Goal: Task Accomplishment & Management: Use online tool/utility

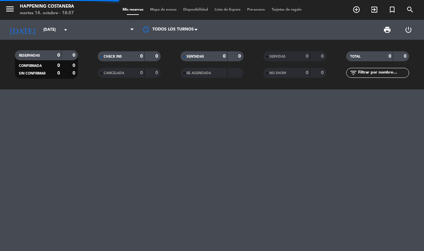
click at [156, 10] on span "Mapa de mesas" at bounding box center [163, 10] width 33 height 4
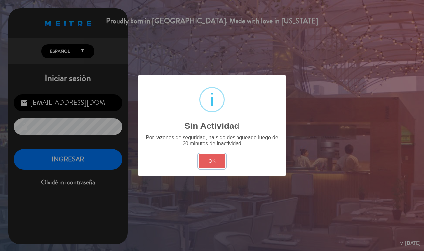
click at [206, 154] on button "OK" at bounding box center [212, 161] width 27 height 14
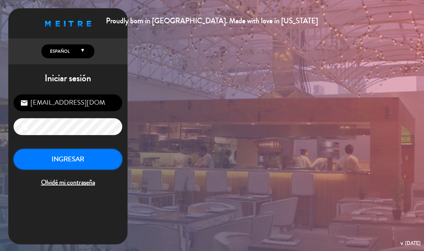
click at [83, 163] on button "INGRESAR" at bounding box center [68, 159] width 109 height 21
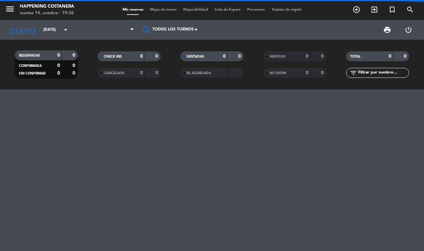
click at [158, 10] on span "Mapa de mesas" at bounding box center [163, 10] width 33 height 4
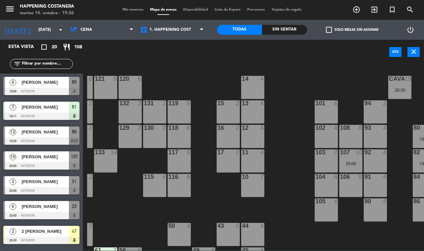
scroll to position [0, 75]
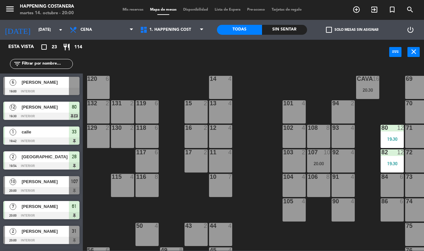
click at [54, 81] on span "[PERSON_NAME]" at bounding box center [45, 82] width 47 height 7
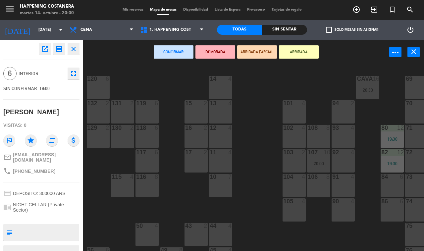
click at [45, 47] on icon "open_in_new" at bounding box center [45, 49] width 8 height 8
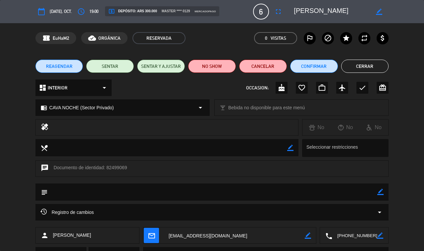
scroll to position [32, 0]
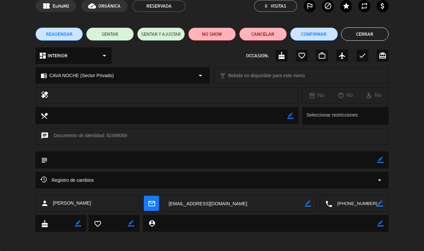
click at [107, 180] on div "Registro de cambios arrow_drop_down" at bounding box center [211, 180] width 343 height 8
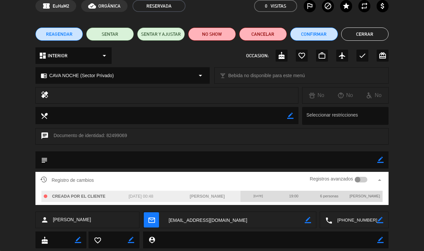
click at [139, 199] on div "[DATE] 00:48" at bounding box center [141, 197] width 66 height 12
click at [363, 30] on button "Cerrar" at bounding box center [365, 33] width 48 height 13
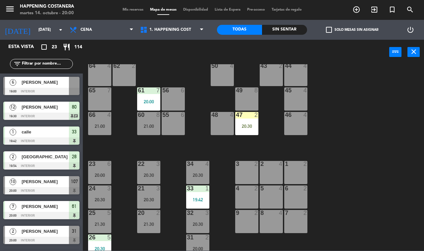
scroll to position [167, 0]
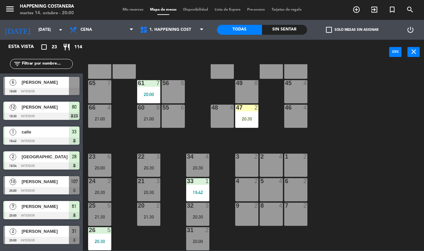
click at [30, 81] on span "[PERSON_NAME]" at bounding box center [45, 82] width 47 height 7
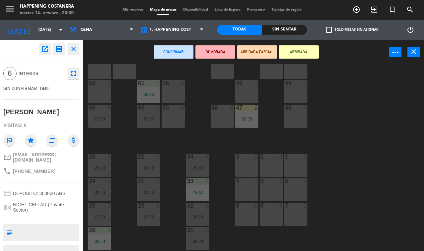
click at [97, 87] on div "65 7" at bounding box center [99, 91] width 23 height 23
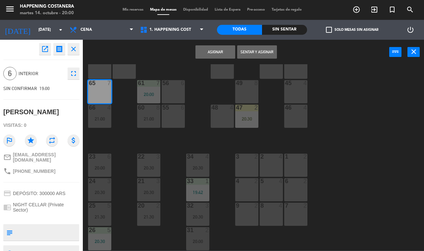
click at [257, 53] on button "Sentar y Asignar" at bounding box center [257, 51] width 40 height 13
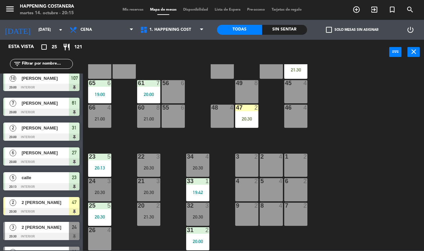
scroll to position [115, 0]
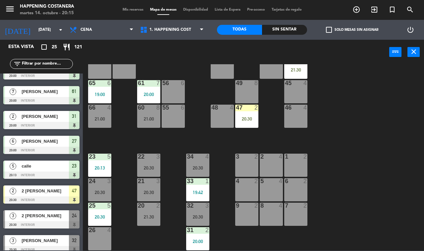
click at [244, 119] on div "20:30" at bounding box center [246, 119] width 23 height 5
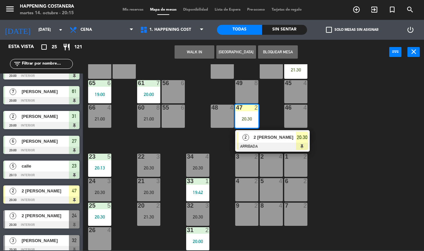
click at [200, 94] on div "69 2 122 6 121 6 120 6 14 4 CAVA 16 20:30 101 4 94 2 70 2 123 6 131 2 134 2 20:…" at bounding box center [255, 157] width 337 height 186
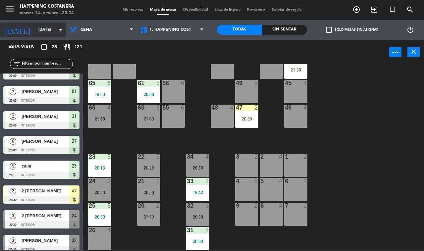
click at [35, 29] on input "[DATE]" at bounding box center [61, 29] width 53 height 11
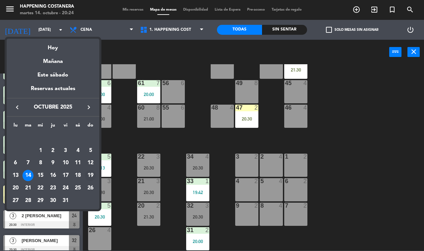
click at [90, 174] on div "19" at bounding box center [90, 175] width 11 height 11
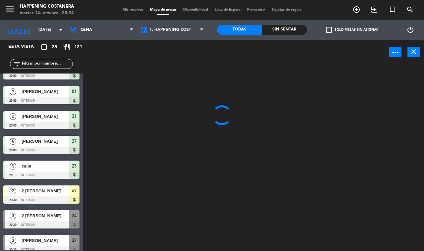
scroll to position [0, 0]
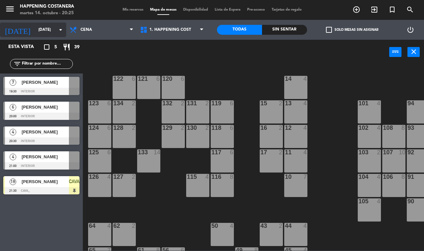
click at [41, 27] on input "[DATE]" at bounding box center [61, 29] width 53 height 11
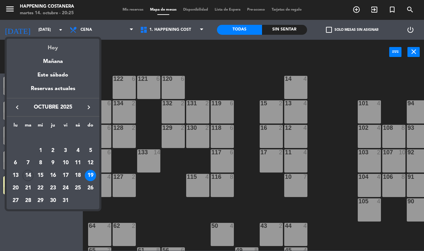
click at [47, 51] on div "Hoy" at bounding box center [53, 46] width 93 height 14
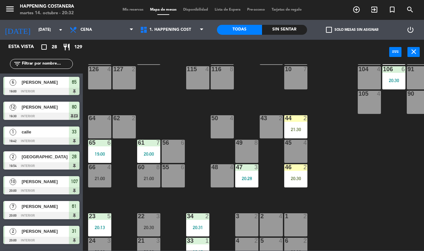
scroll to position [115, 0]
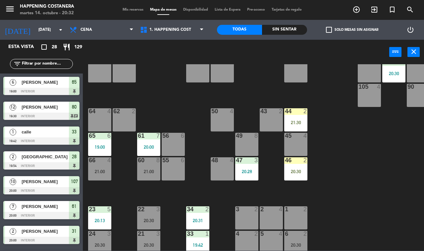
click at [246, 169] on div "20:28" at bounding box center [246, 171] width 23 height 5
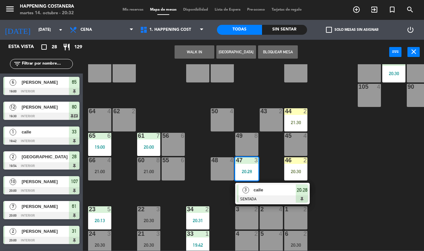
click at [344, 170] on div "69 2 122 6 121 6 120 6 14 4 CAVA 16 20:30 101 4 94 2 70 2 123 6 131 2 134 2 132…" at bounding box center [255, 157] width 337 height 186
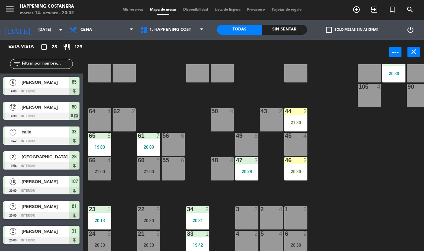
click at [297, 166] on div "46 2 20:30" at bounding box center [295, 168] width 23 height 23
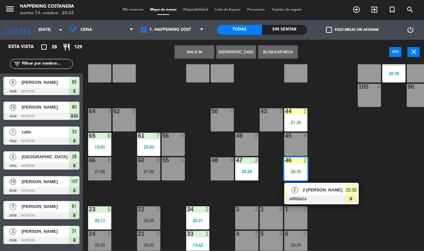
click at [343, 154] on div "69 2 122 6 121 6 120 6 14 4 CAVA 16 20:30 101 4 94 2 70 2 123 6 131 2 134 2 132…" at bounding box center [255, 157] width 337 height 186
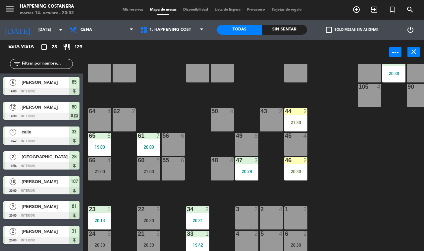
click at [296, 120] on div "21:30" at bounding box center [295, 122] width 23 height 5
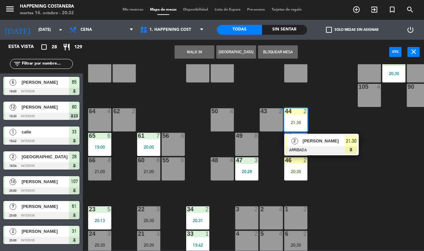
click at [352, 179] on div "69 2 122 6 121 6 120 6 14 4 CAVA 16 20:30 101 4 94 2 70 2 123 6 131 2 134 2 132…" at bounding box center [255, 157] width 337 height 186
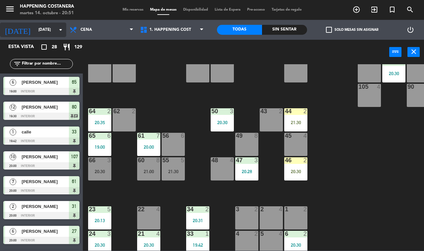
click at [35, 30] on input "[DATE]" at bounding box center [61, 29] width 53 height 11
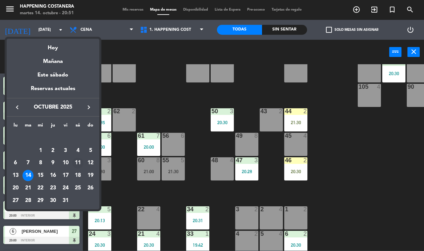
click at [78, 161] on div "11" at bounding box center [77, 163] width 11 height 11
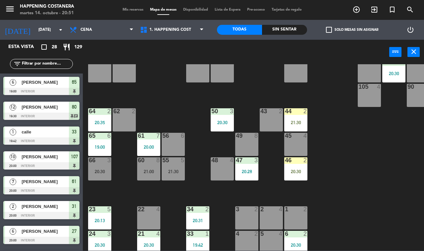
type input "[DATE]"
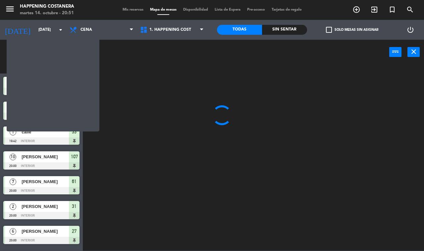
scroll to position [0, 0]
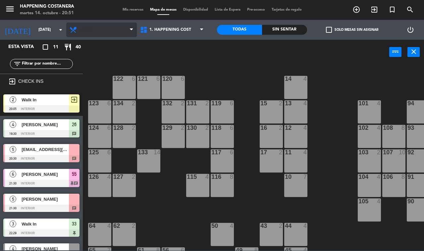
click at [130, 24] on span "Cena" at bounding box center [101, 30] width 71 height 15
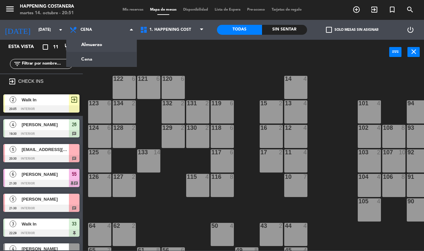
click at [138, 11] on span "Mis reservas" at bounding box center [132, 10] width 27 height 4
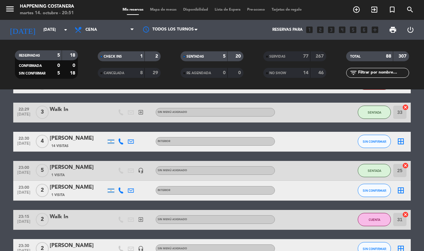
scroll to position [272, 0]
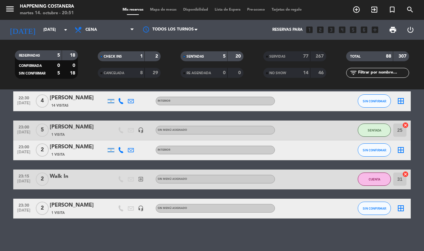
click at [278, 56] on span "SERVIDAS" at bounding box center [277, 56] width 16 height 3
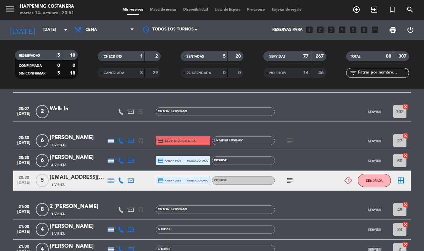
click at [369, 73] on input "text" at bounding box center [382, 72] width 51 height 7
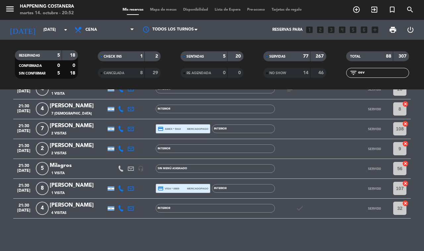
scroll to position [28, 0]
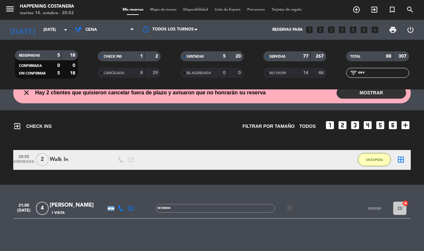
type input "osv"
click at [75, 209] on div "[PERSON_NAME]" at bounding box center [78, 205] width 56 height 9
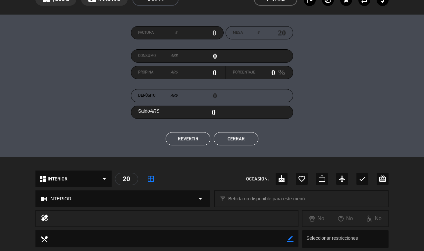
scroll to position [16, 0]
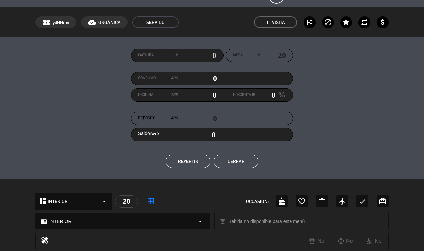
click at [225, 159] on button "Cerrar" at bounding box center [236, 161] width 45 height 13
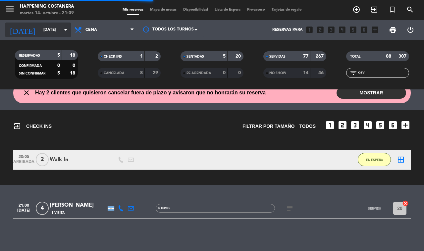
click at [44, 28] on input "[DATE]" at bounding box center [66, 29] width 53 height 11
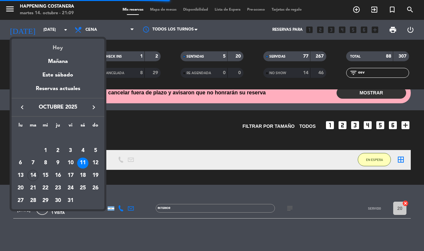
click at [50, 45] on div "Hoy" at bounding box center [58, 46] width 93 height 14
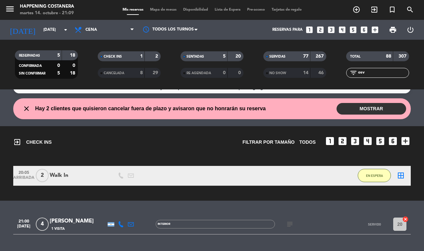
scroll to position [0, 0]
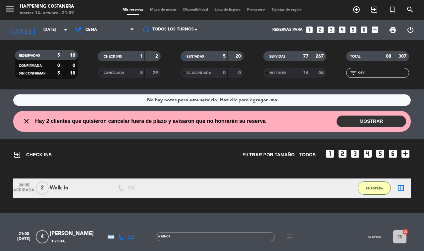
click at [340, 123] on button "MOSTRAR" at bounding box center [371, 122] width 70 height 12
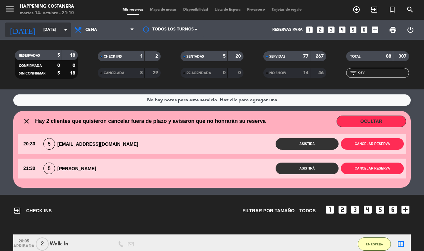
click at [48, 28] on input "[DATE]" at bounding box center [66, 29] width 53 height 11
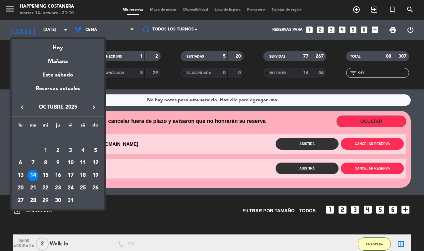
click at [125, 38] on div at bounding box center [212, 125] width 424 height 251
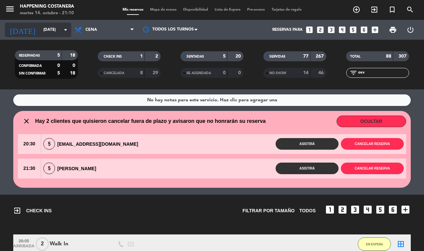
click at [47, 26] on input "[DATE]" at bounding box center [66, 29] width 53 height 11
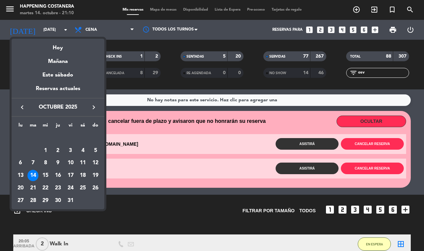
click at [30, 176] on div "14" at bounding box center [32, 175] width 11 height 11
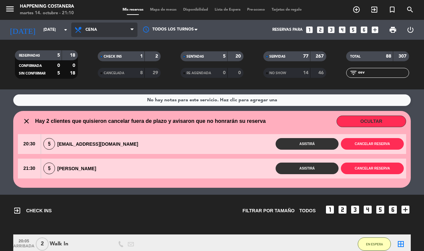
click at [98, 35] on span "Cena" at bounding box center [104, 30] width 66 height 15
click at [102, 75] on div "menu Happening Costanera [DATE] 14. octubre - 21:10 Mis reservas Mapa de mesas …" at bounding box center [212, 44] width 424 height 89
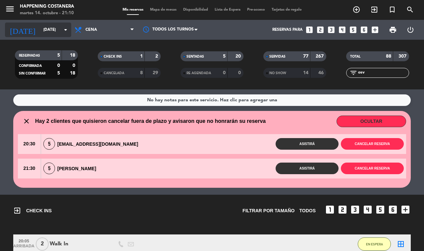
click at [44, 31] on input "[DATE]" at bounding box center [66, 29] width 53 height 11
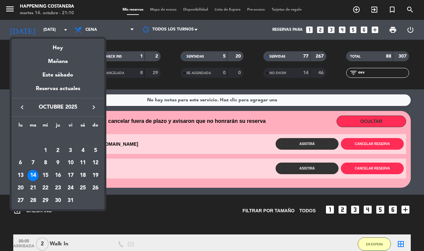
click at [98, 171] on div "19" at bounding box center [95, 175] width 11 height 11
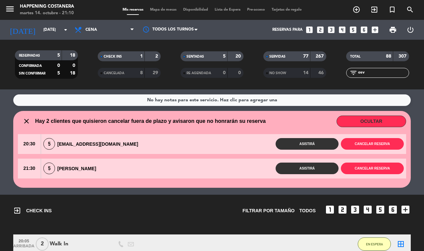
type input "[DATE]"
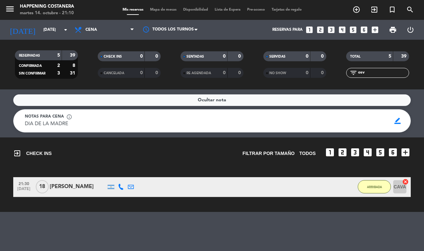
click at [170, 11] on span "Mapa de mesas" at bounding box center [163, 10] width 33 height 4
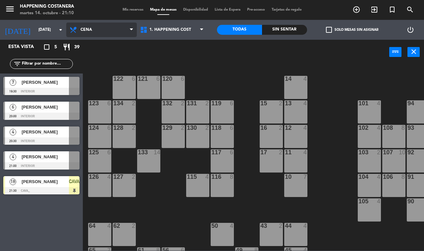
click at [96, 30] on span "Cena" at bounding box center [101, 30] width 71 height 15
click at [166, 53] on div "power_input close" at bounding box center [236, 52] width 306 height 25
click at [40, 186] on div "[PERSON_NAME]" at bounding box center [45, 181] width 48 height 11
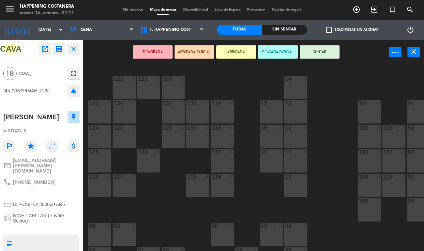
click at [76, 49] on icon "close" at bounding box center [74, 49] width 8 height 8
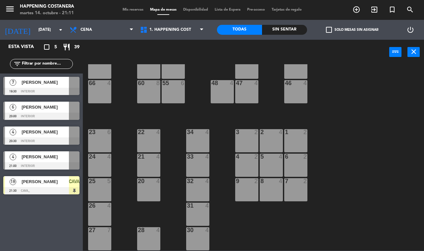
scroll to position [195, 0]
click at [133, 10] on span "Mis reservas" at bounding box center [132, 10] width 27 height 4
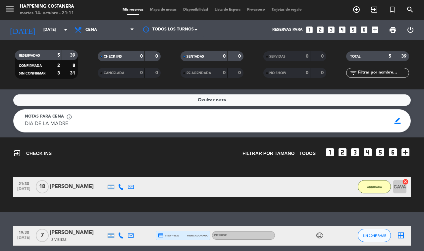
click at [161, 11] on span "Mapa de mesas" at bounding box center [163, 10] width 33 height 4
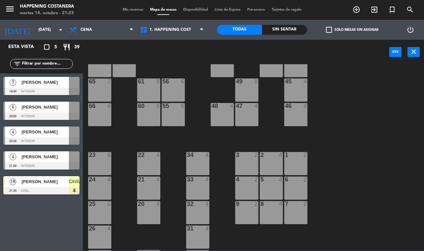
scroll to position [169, 0]
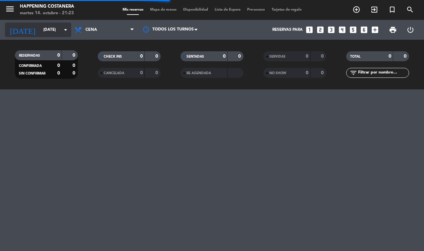
click at [40, 29] on input "[DATE]" at bounding box center [66, 29] width 53 height 11
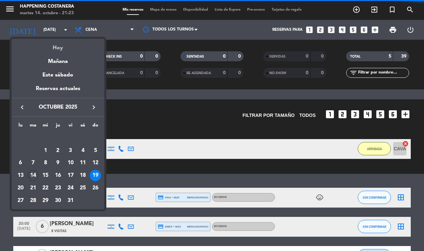
click at [60, 47] on div "Hoy" at bounding box center [58, 46] width 93 height 14
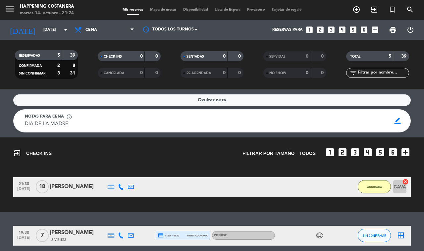
type input "[DATE]"
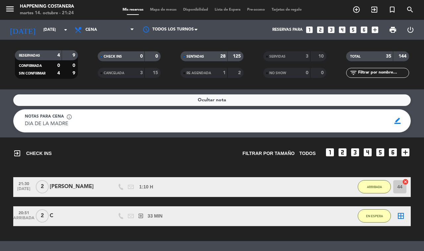
click at [159, 11] on span "Mapa de mesas" at bounding box center [163, 10] width 33 height 4
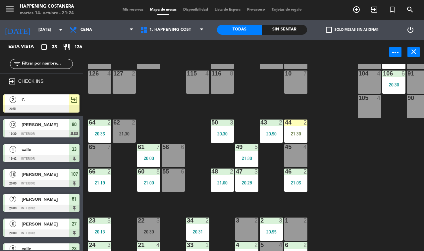
scroll to position [104, 0]
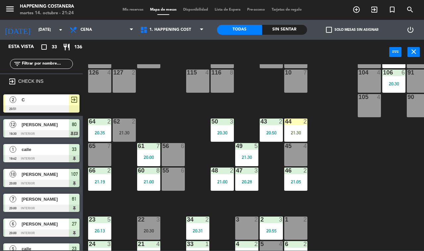
click at [95, 181] on div "21:19" at bounding box center [99, 181] width 23 height 5
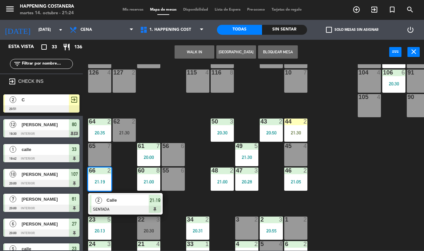
click at [218, 178] on div "48 2 21:00" at bounding box center [222, 179] width 23 height 23
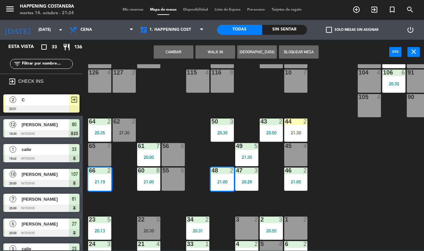
click at [219, 176] on div "48 2 21:00" at bounding box center [222, 179] width 23 height 23
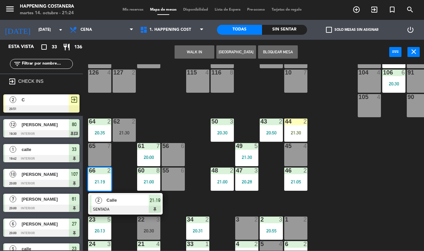
click at [184, 122] on div "69 2 122 6 121 6 120 6 14 4 CAVA 16 20:30 101 4 94 2 70 2 123 6 131 2 134 2 132…" at bounding box center [255, 157] width 337 height 186
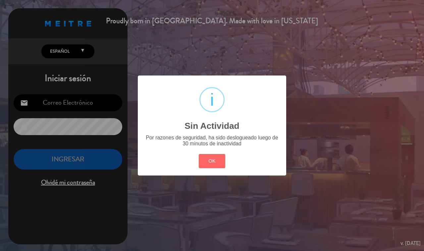
type input "[EMAIL_ADDRESS][DOMAIN_NAME]"
